Goal: Find specific page/section: Find specific page/section

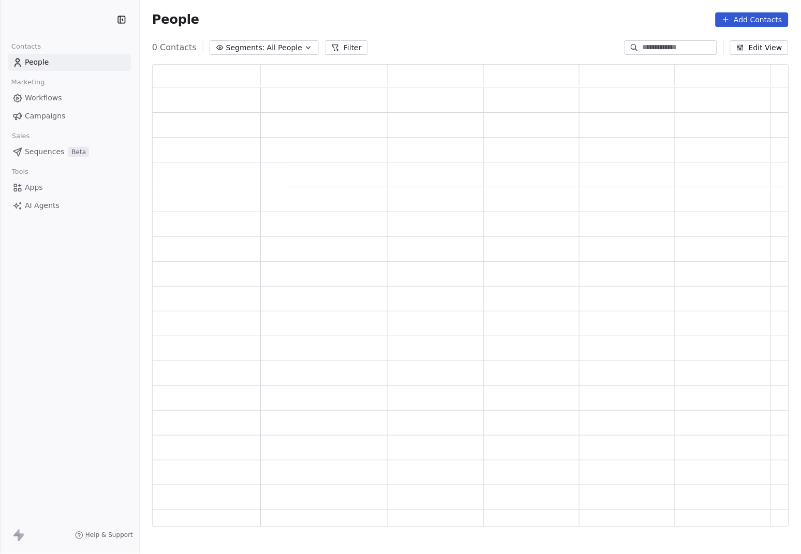
scroll to position [454, 628]
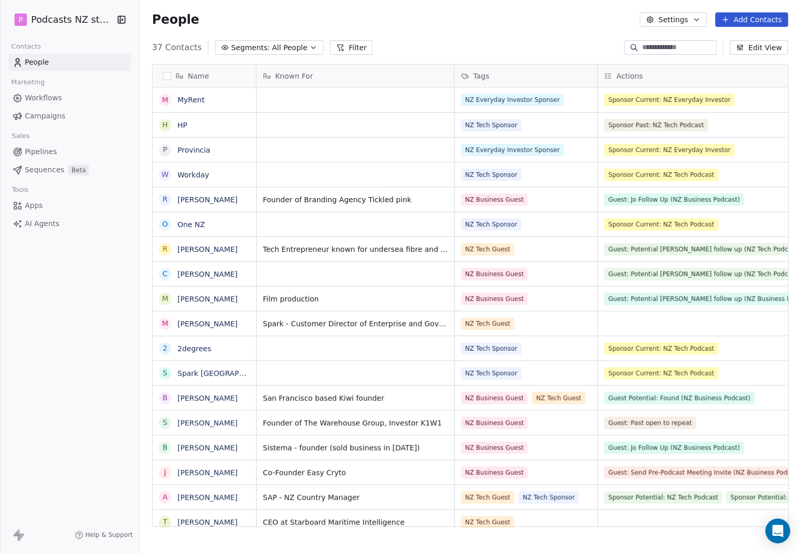
click at [309, 46] on icon "button" at bounding box center [313, 47] width 8 height 8
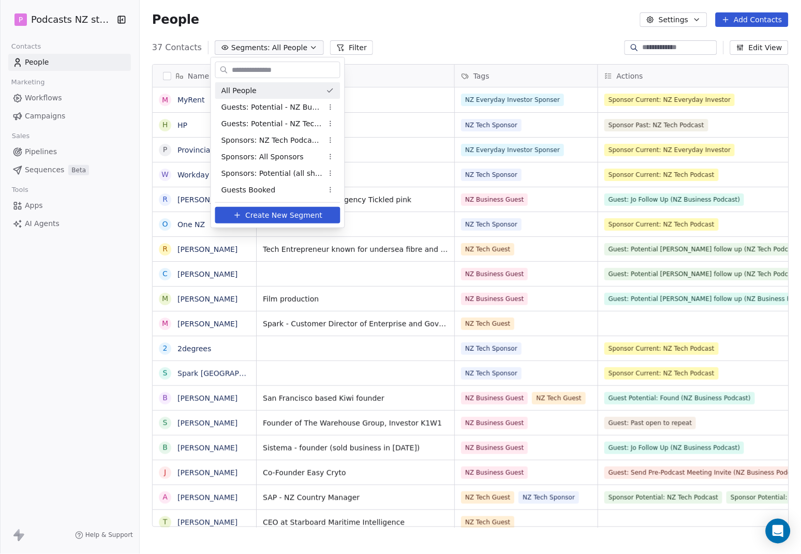
scroll to position [479, 653]
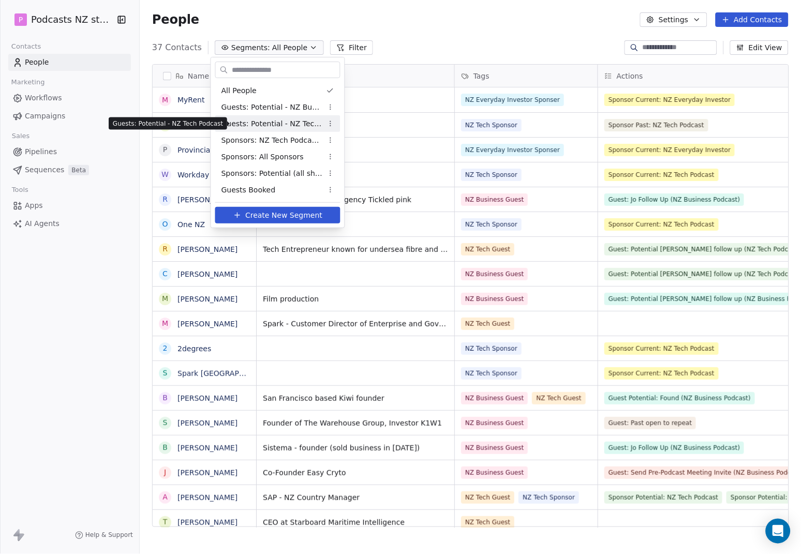
click at [309, 107] on span "Guests: Potential - NZ Business Podcast" at bounding box center [271, 107] width 101 height 11
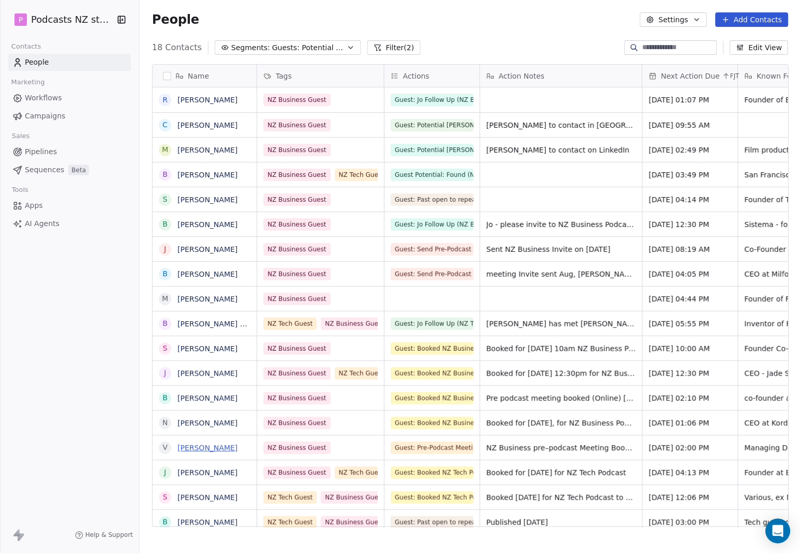
click at [205, 446] on link "[PERSON_NAME]" at bounding box center [207, 448] width 60 height 8
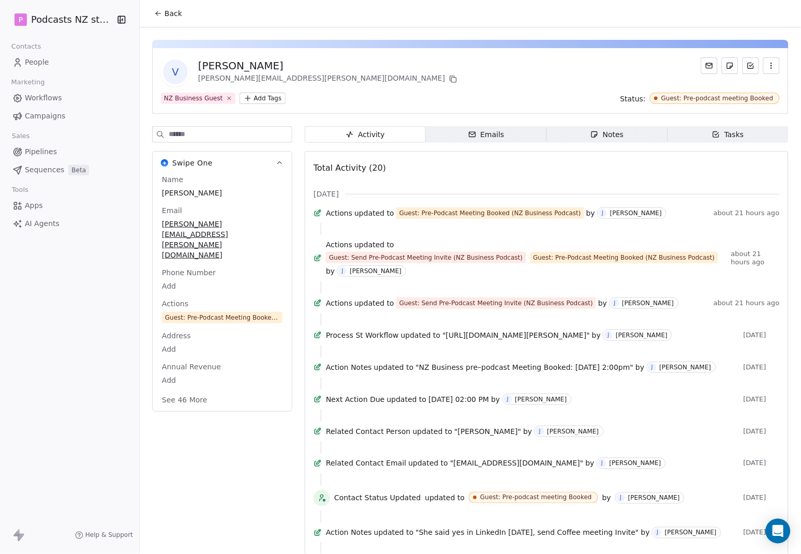
click at [36, 61] on span "People" at bounding box center [37, 62] width 24 height 11
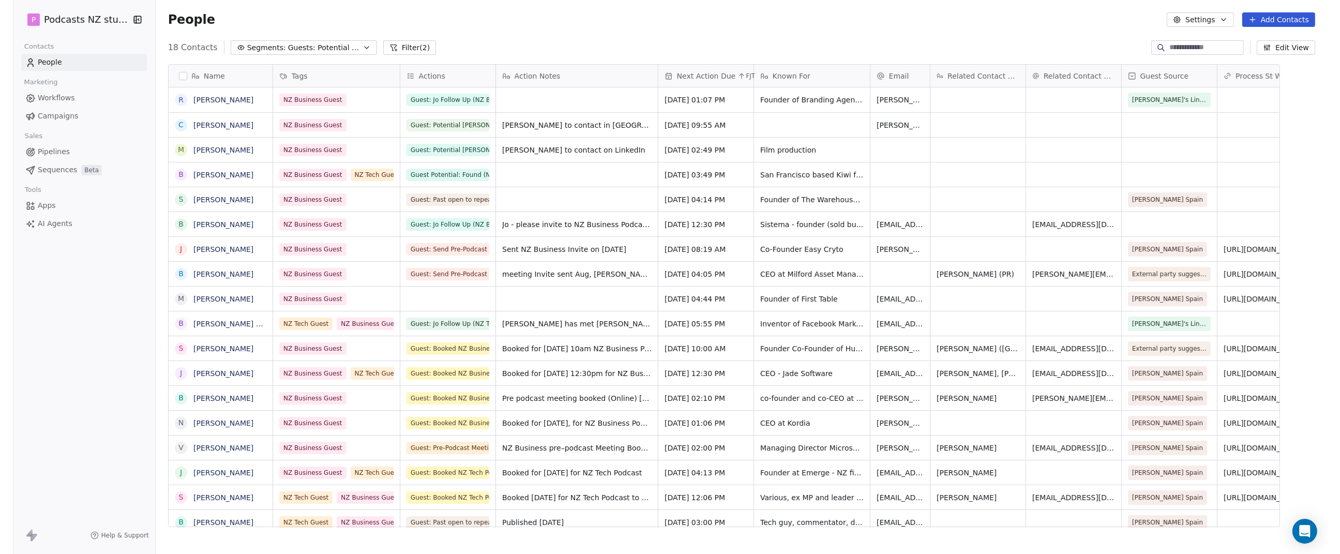
scroll to position [479, 1192]
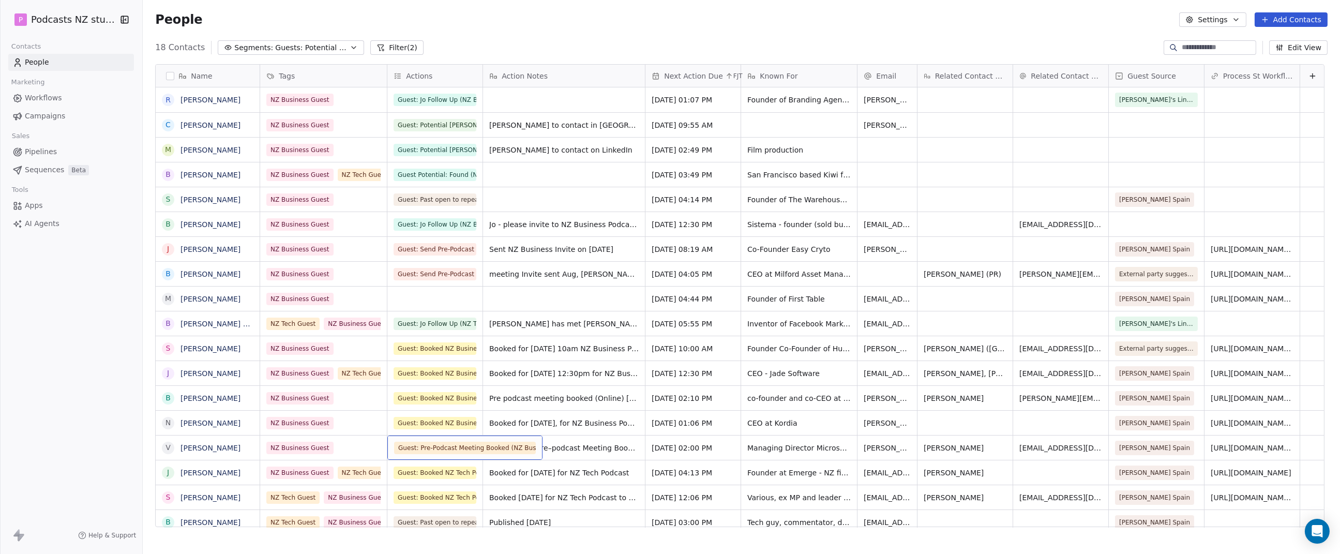
click at [452, 451] on span "Guest: Pre-Podcast Meeting Booked (NZ Business Podcast)" at bounding box center [465, 448] width 142 height 12
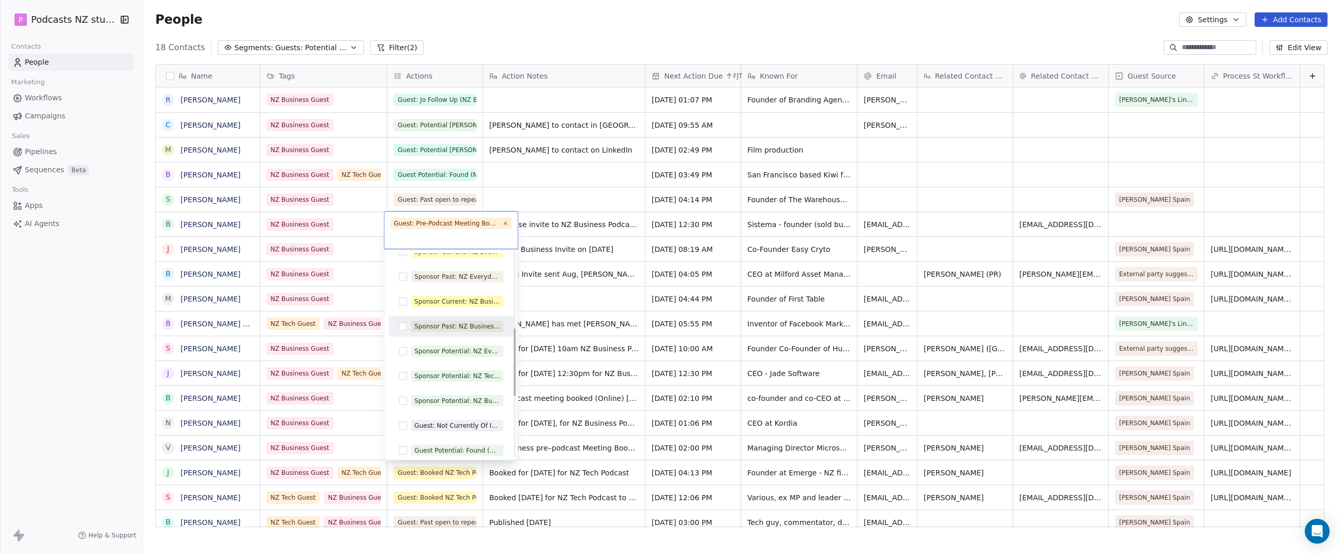
scroll to position [230, 0]
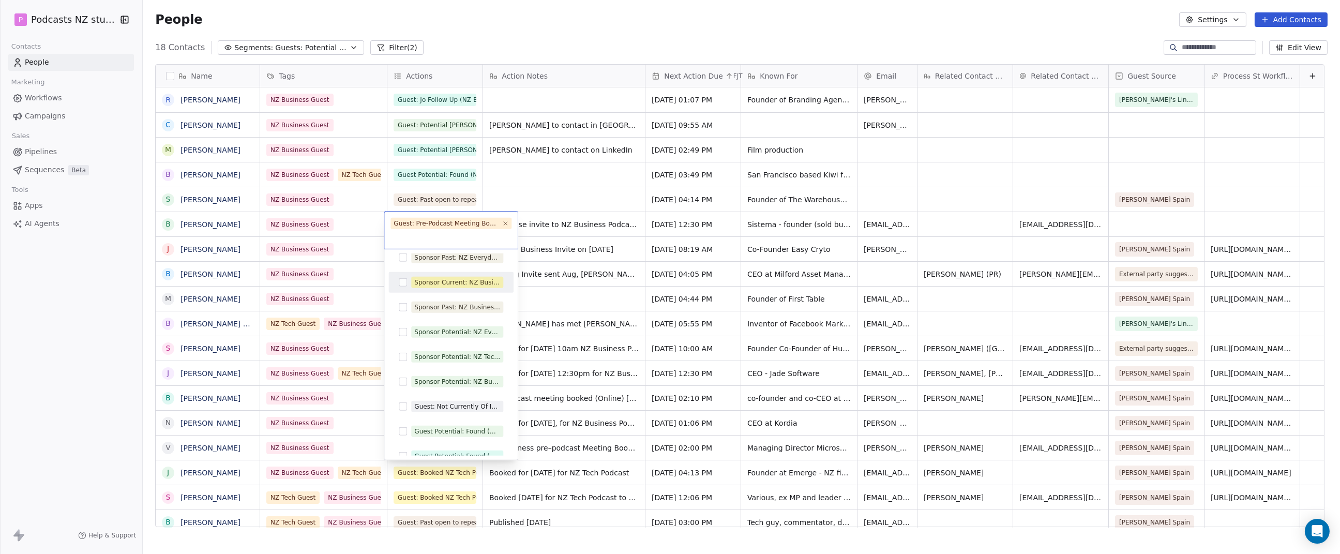
click at [800, 173] on html "P Podcasts NZ studio Contacts People Marketing Workflows Campaigns Sales Pipeli…" at bounding box center [670, 277] width 1340 height 554
